Goal: Transaction & Acquisition: Purchase product/service

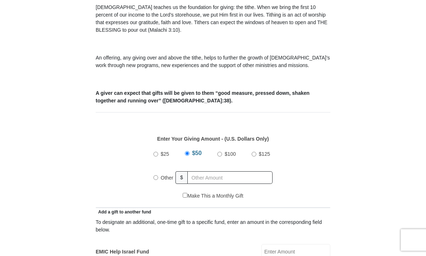
scroll to position [208, 0]
click at [158, 179] on input "Other" at bounding box center [155, 177] width 5 height 5
radio input "true"
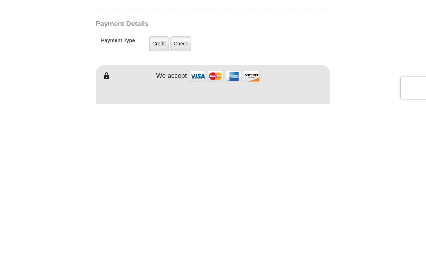
scroll to position [413, 0]
type input "50"
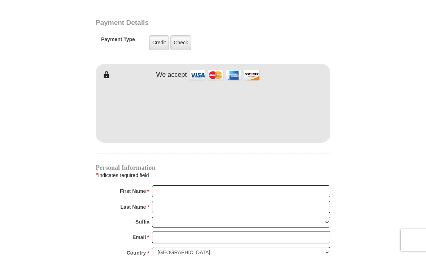
scroll to position [565, 0]
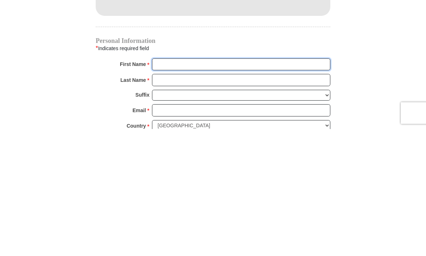
click at [184, 186] on input "First Name *" at bounding box center [241, 192] width 178 height 12
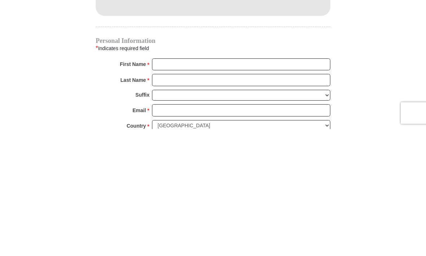
scroll to position [692, 0]
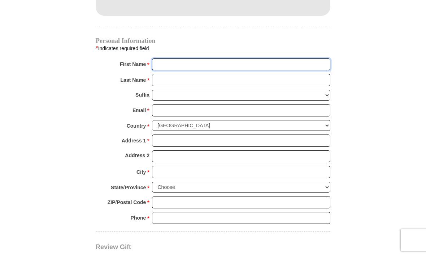
type input "[PERSON_NAME]"
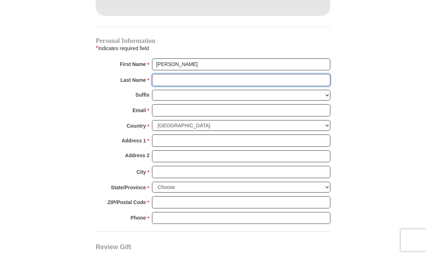
type input "brule"
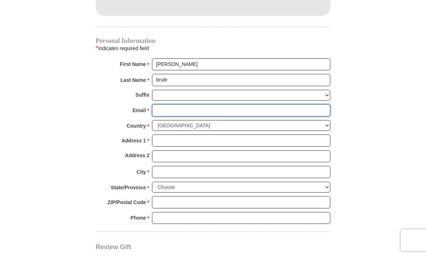
type input "[EMAIL_ADDRESS][DOMAIN_NAME]"
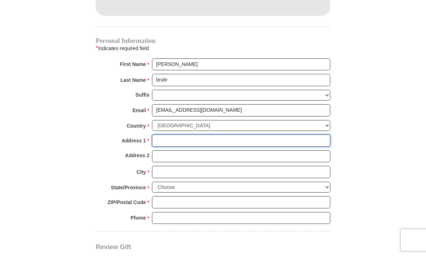
type input "714"
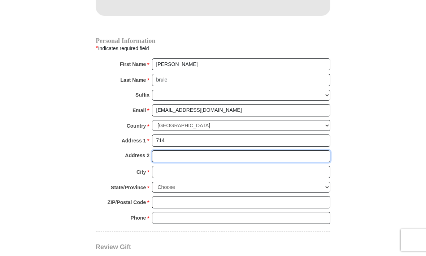
type input "[GEOGRAPHIC_DATA]"
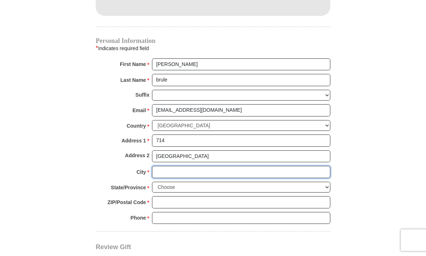
type input "[GEOGRAPHIC_DATA]"
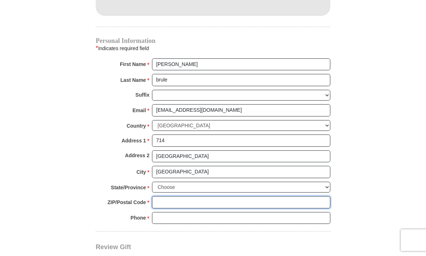
type input "90002"
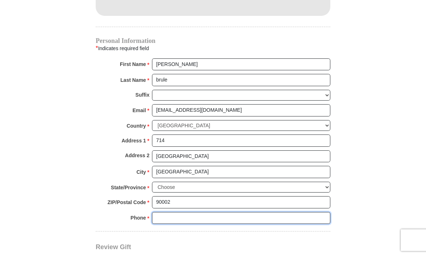
type input "3235731336"
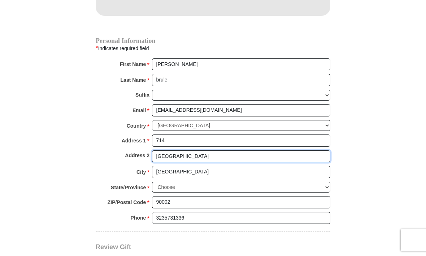
click at [211, 153] on input "[GEOGRAPHIC_DATA]" at bounding box center [241, 157] width 178 height 12
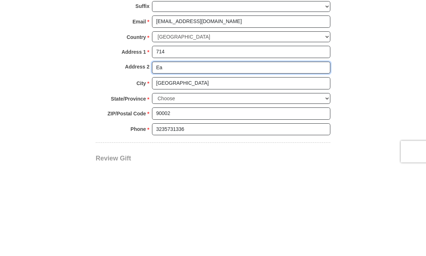
type input "E"
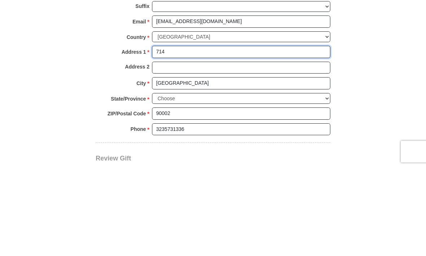
click at [207, 135] on input "714" at bounding box center [241, 141] width 178 height 12
type input "[STREET_ADDRESS]"
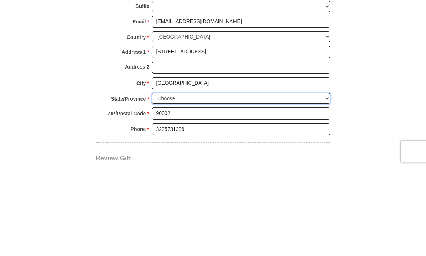
click at [192, 182] on select "Choose [US_STATE] [US_STATE] [US_STATE] [US_STATE] [US_STATE] Armed Forces Amer…" at bounding box center [241, 187] width 178 height 11
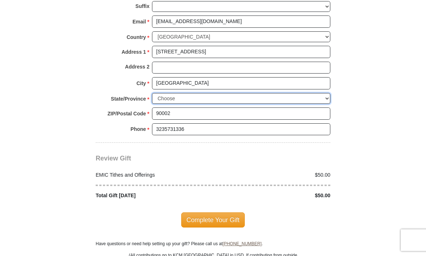
select select "CA"
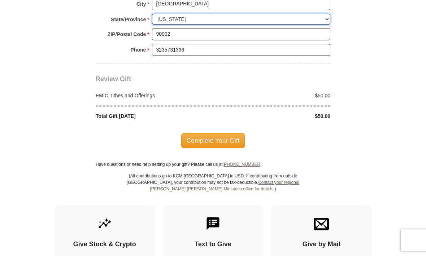
scroll to position [860, 0]
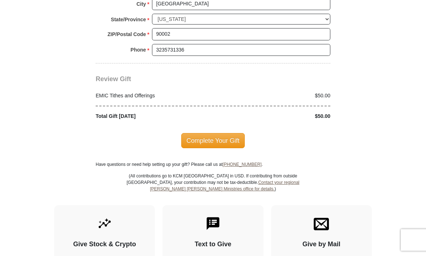
click at [214, 135] on span "Complete Your Gift" at bounding box center [213, 141] width 64 height 15
